Goal: Task Accomplishment & Management: Manage account settings

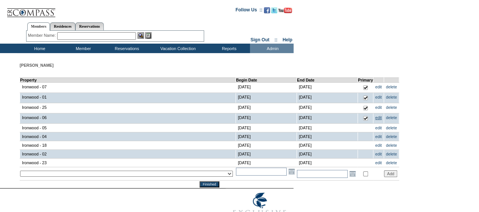
click at [375, 116] on link "edit" at bounding box center [378, 117] width 6 height 5
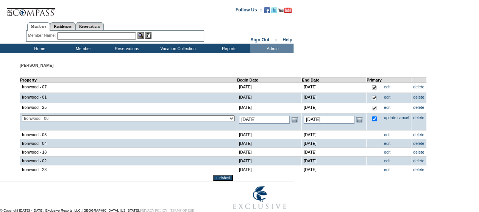
click at [372, 118] on input "checkbox" at bounding box center [374, 118] width 5 height 5
checkbox input "false"
click at [384, 118] on link "update" at bounding box center [390, 117] width 13 height 5
